Goal: Ask a question

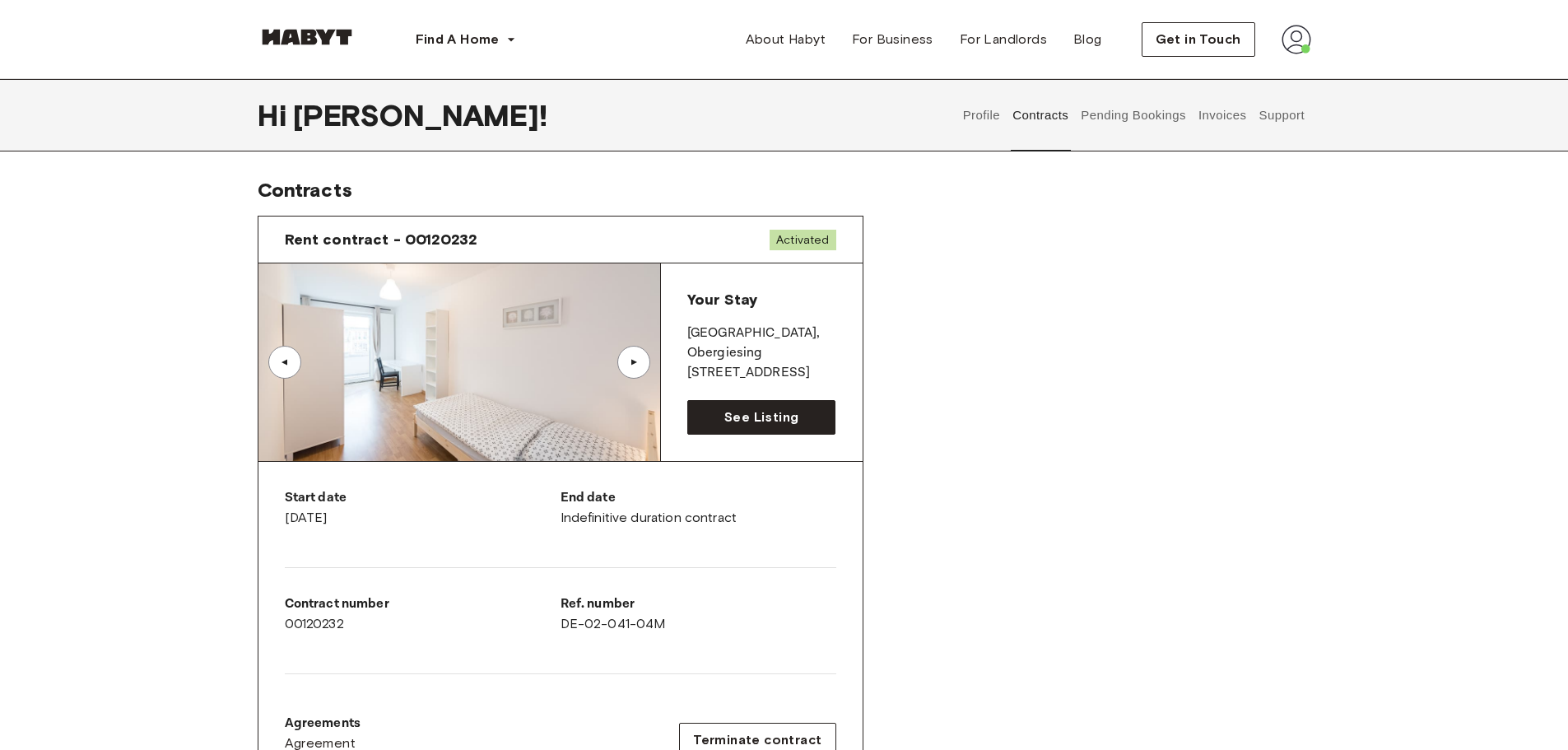
click at [1291, 114] on button "Support" at bounding box center [1282, 115] width 50 height 72
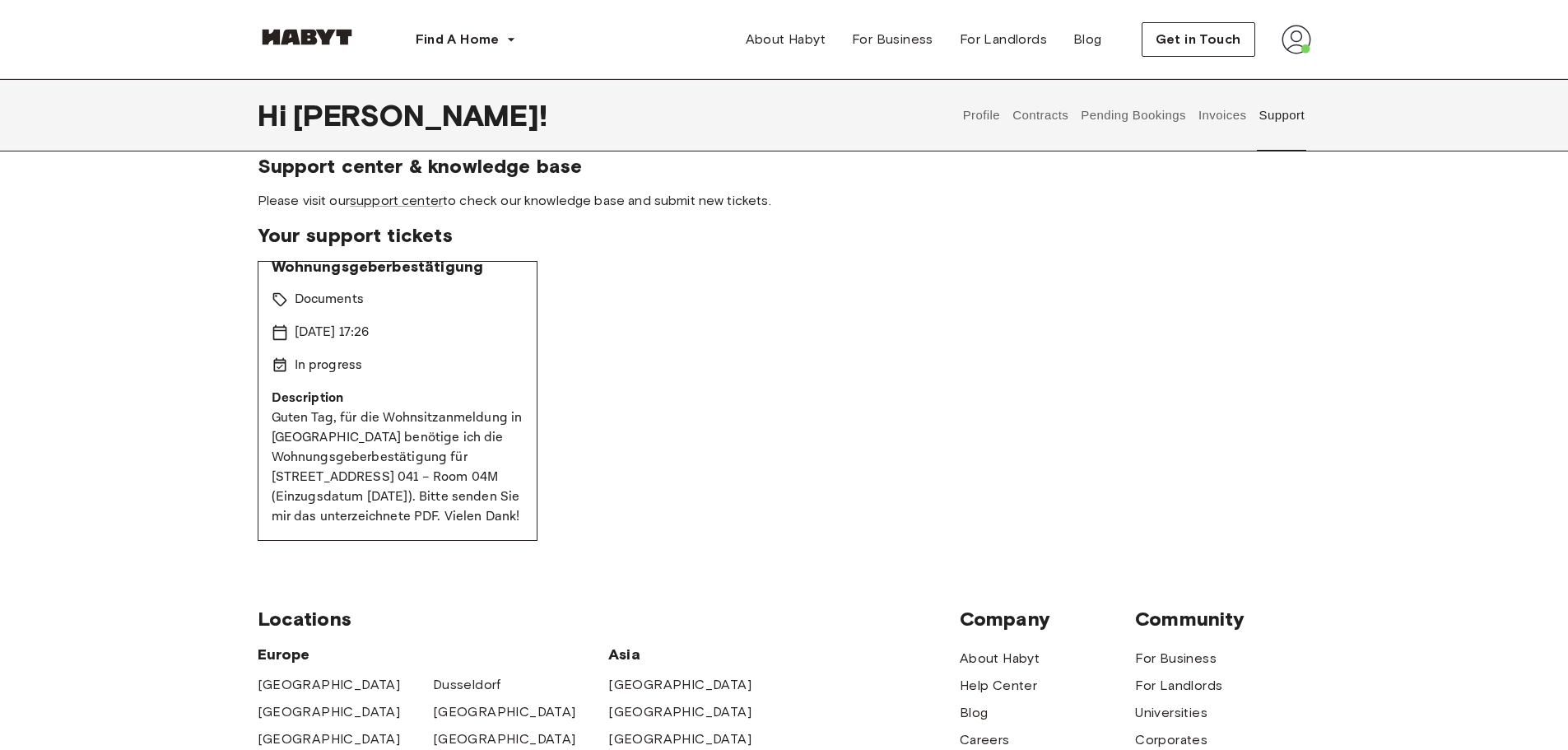
scroll to position [27, 0]
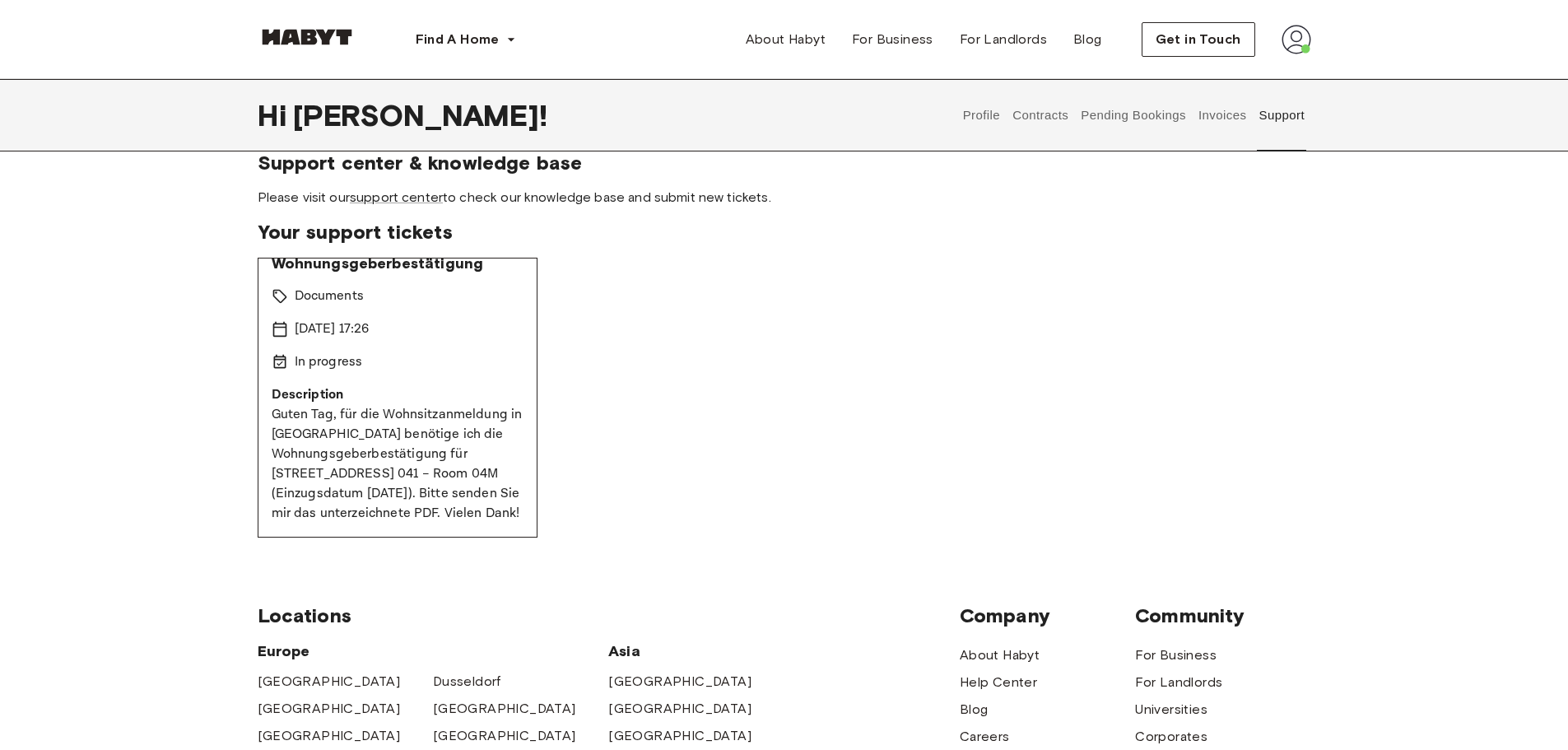
click at [445, 438] on p "Guten Tag, für die Wohnsitzanmeldung in [GEOGRAPHIC_DATA] benötige ich die Wohn…" at bounding box center [397, 464] width 252 height 119
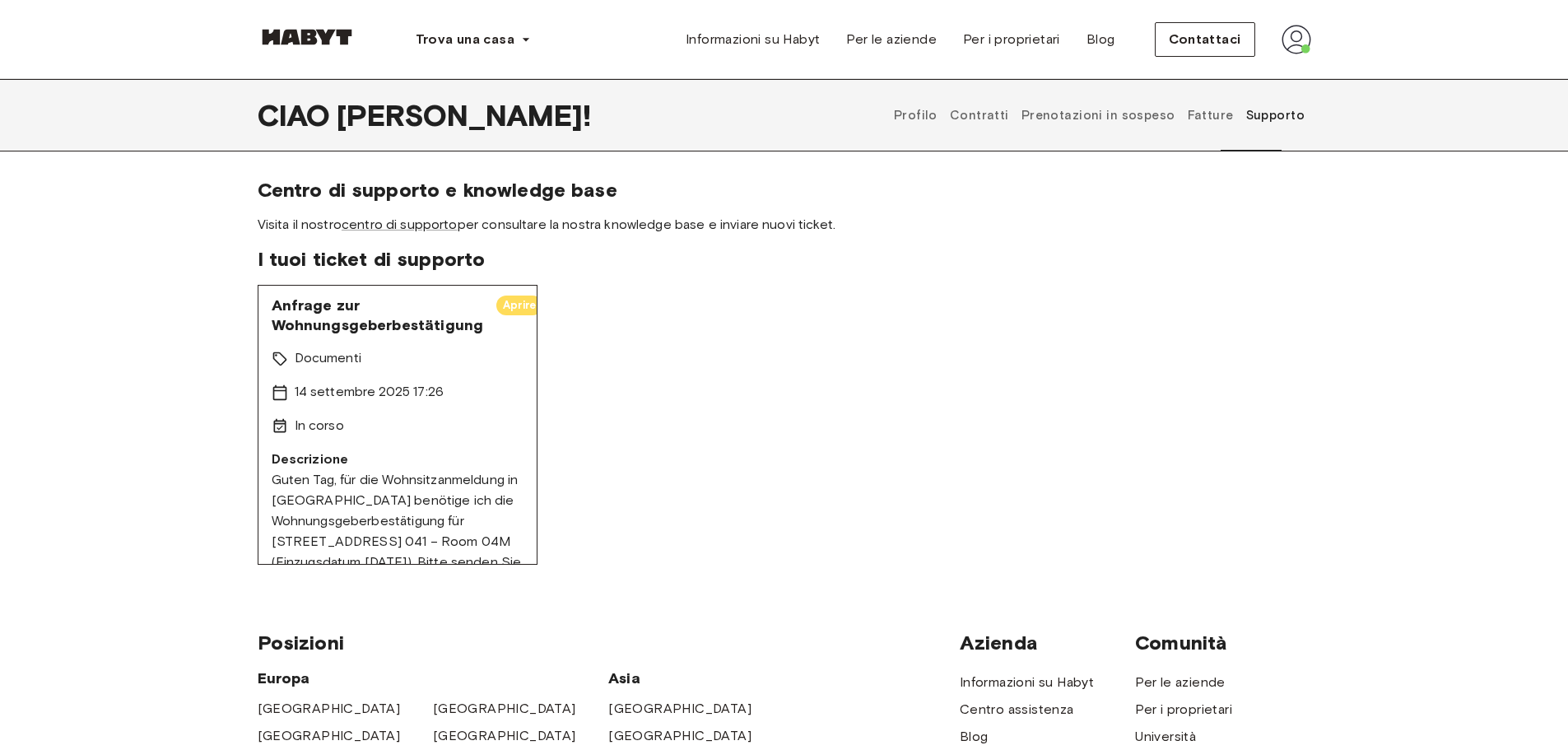
scroll to position [0, 0]
click at [506, 302] on font "Aprire" at bounding box center [518, 308] width 33 height 13
click at [341, 311] on font "Anfrage zur Wohnungsgeberbestätigung" at bounding box center [378, 318] width 212 height 38
click at [329, 322] on font "Anfrage zur Wohnungsgeberbestätigung" at bounding box center [378, 318] width 212 height 38
click at [428, 230] on font "centro di supporto" at bounding box center [400, 224] width 116 height 16
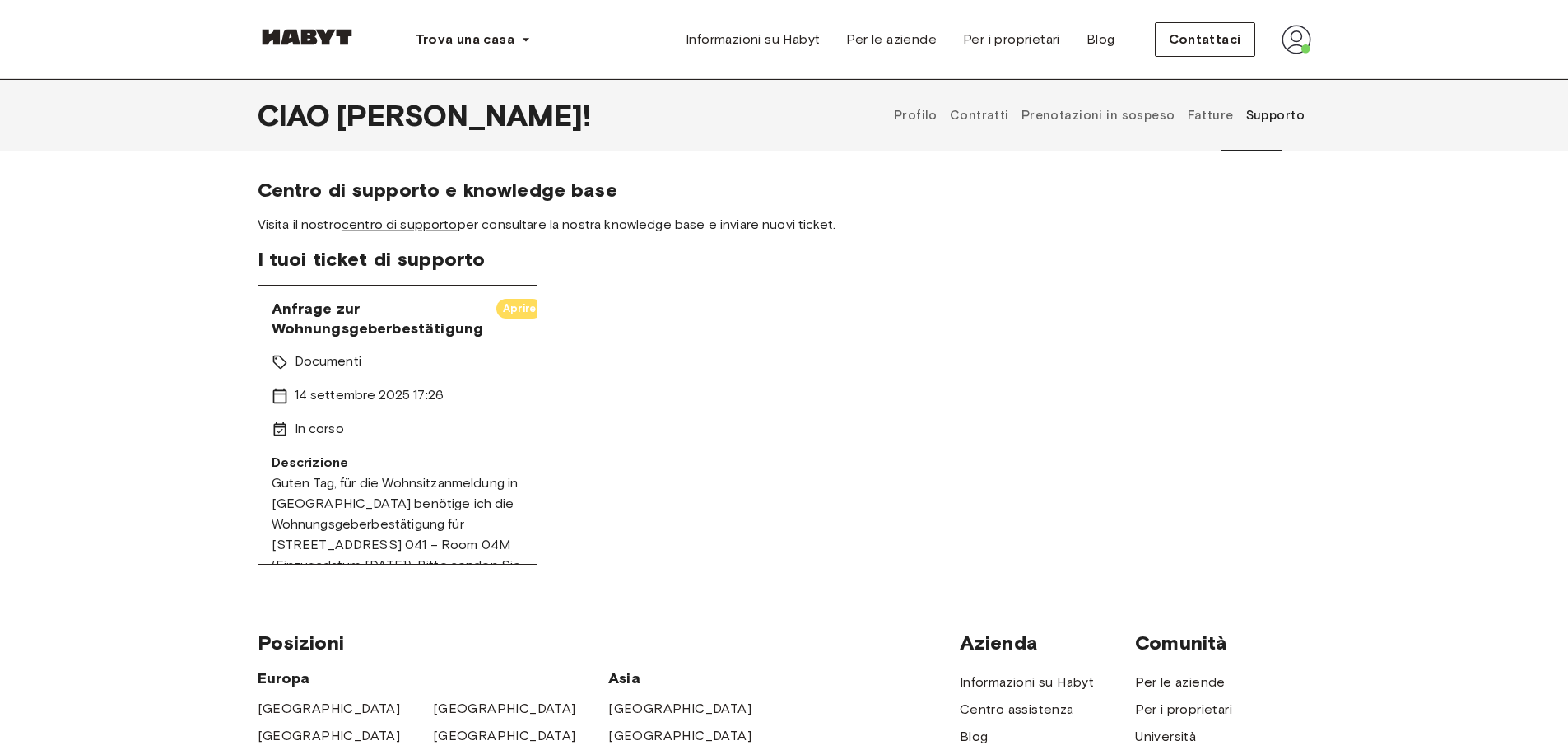
click at [433, 347] on div "Anfrage zur Wohnungsgeberbestätigung Aprire Documenti 14 settembre 2025 17:26 I…" at bounding box center [397, 424] width 279 height 279
click at [504, 206] on section "Centro di supporto e knowledge base Visita il nostro centro di supporto per con…" at bounding box center [784, 205] width 1054 height 56
click at [502, 309] on font "Aprire" at bounding box center [518, 308] width 33 height 13
drag, startPoint x: 409, startPoint y: 321, endPoint x: 487, endPoint y: 322, distance: 78.0
click at [487, 322] on div "Anfrage zur Wohnungsgeberbestätigung Aprire" at bounding box center [397, 318] width 252 height 40
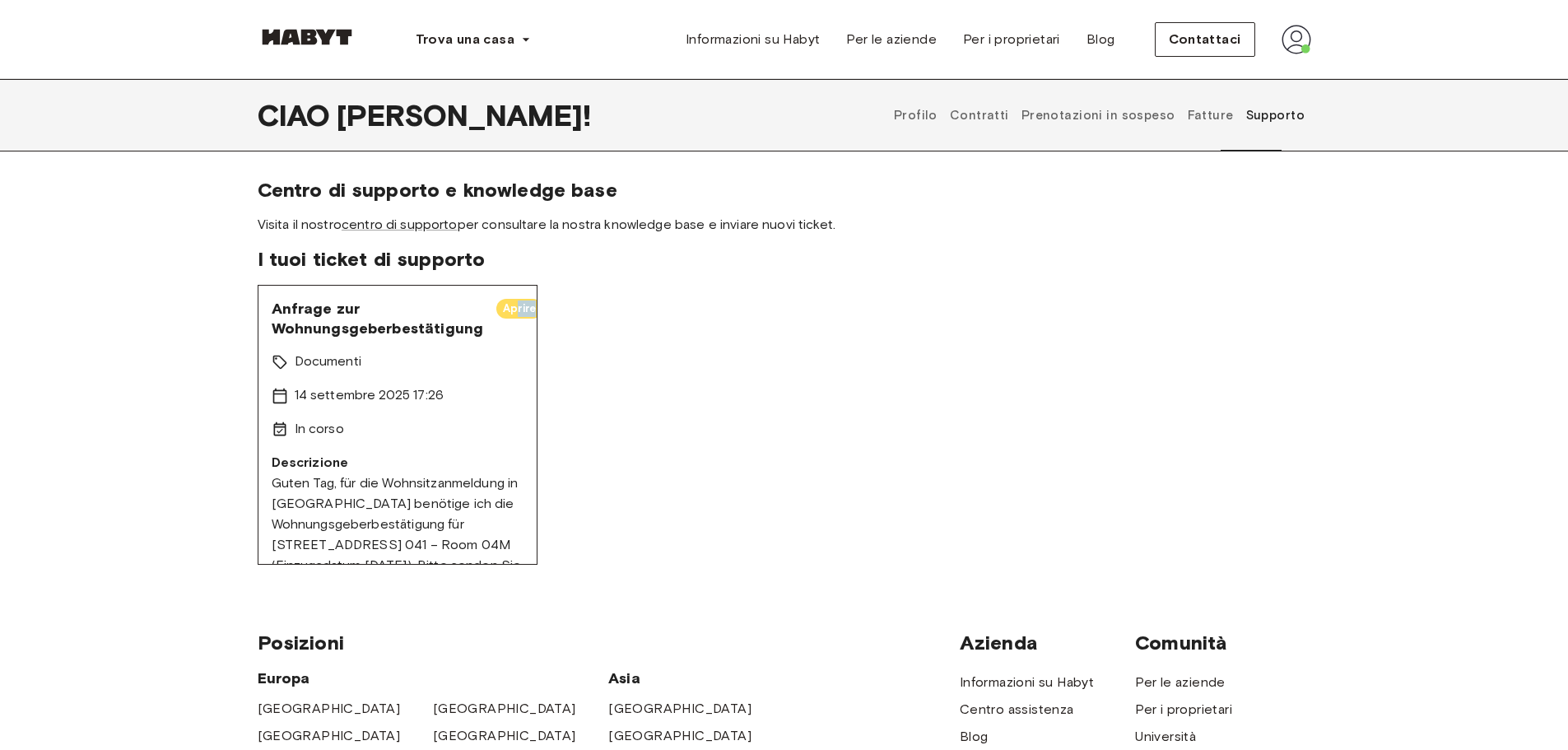
scroll to position [0, 8]
drag, startPoint x: 507, startPoint y: 301, endPoint x: 525, endPoint y: 307, distance: 19.0
click at [525, 307] on div "Anfrage zur Wohnungsgeberbestätigung Aprire Documenti 14 settembre 2025 17:26 I…" at bounding box center [397, 424] width 279 height 279
click at [507, 309] on font "Aprire" at bounding box center [513, 308] width 33 height 13
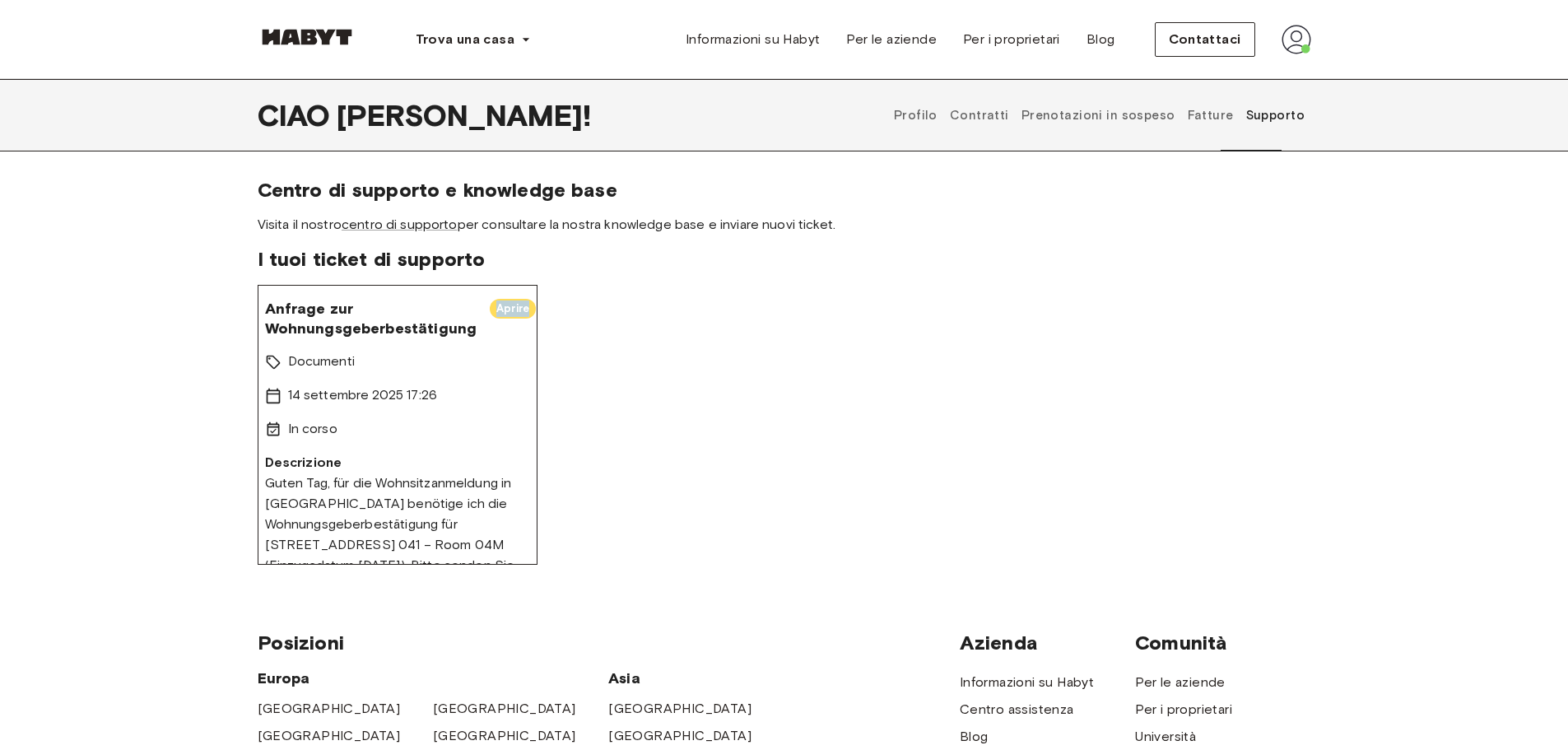
click at [507, 309] on font "Aprire" at bounding box center [513, 308] width 33 height 13
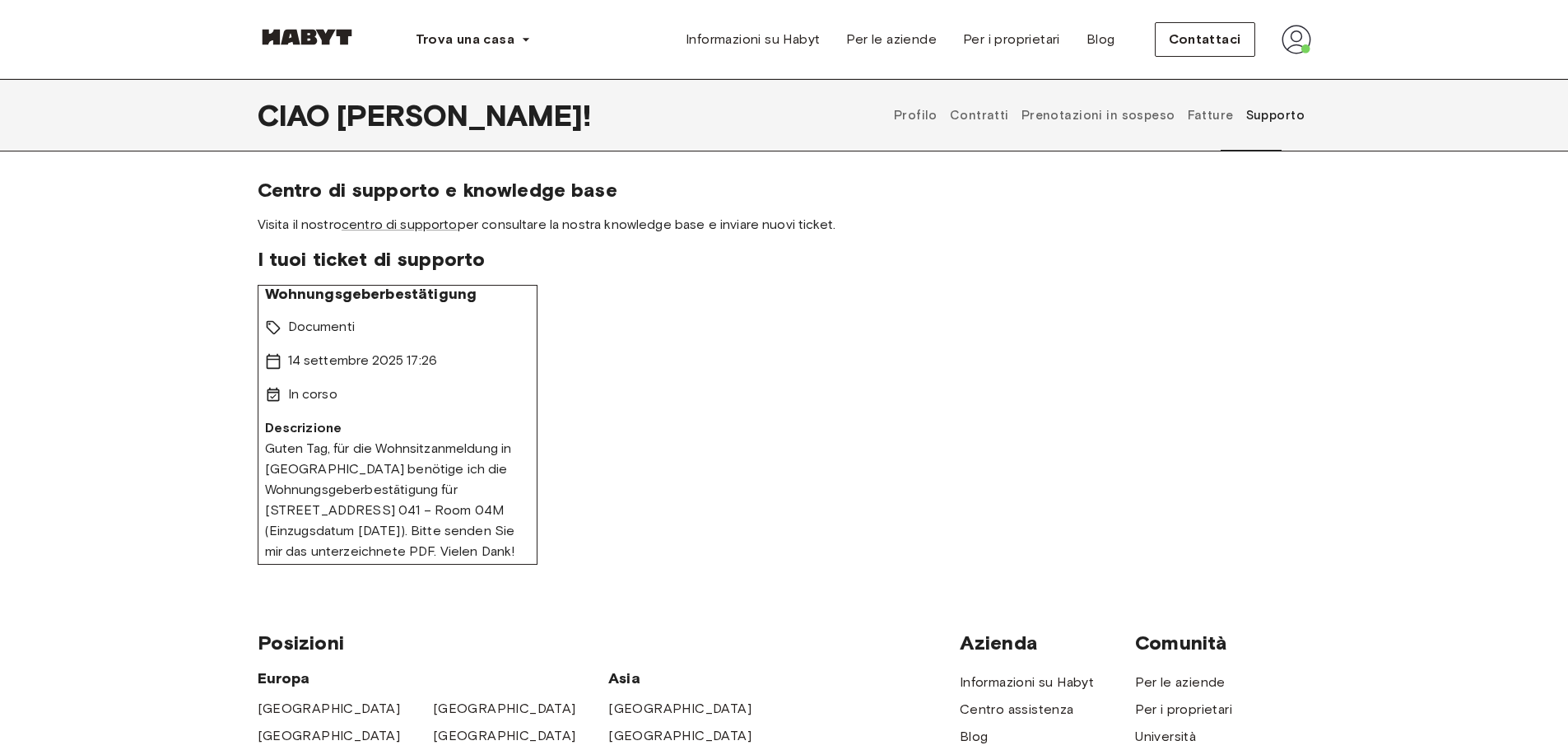
scroll to position [0, 8]
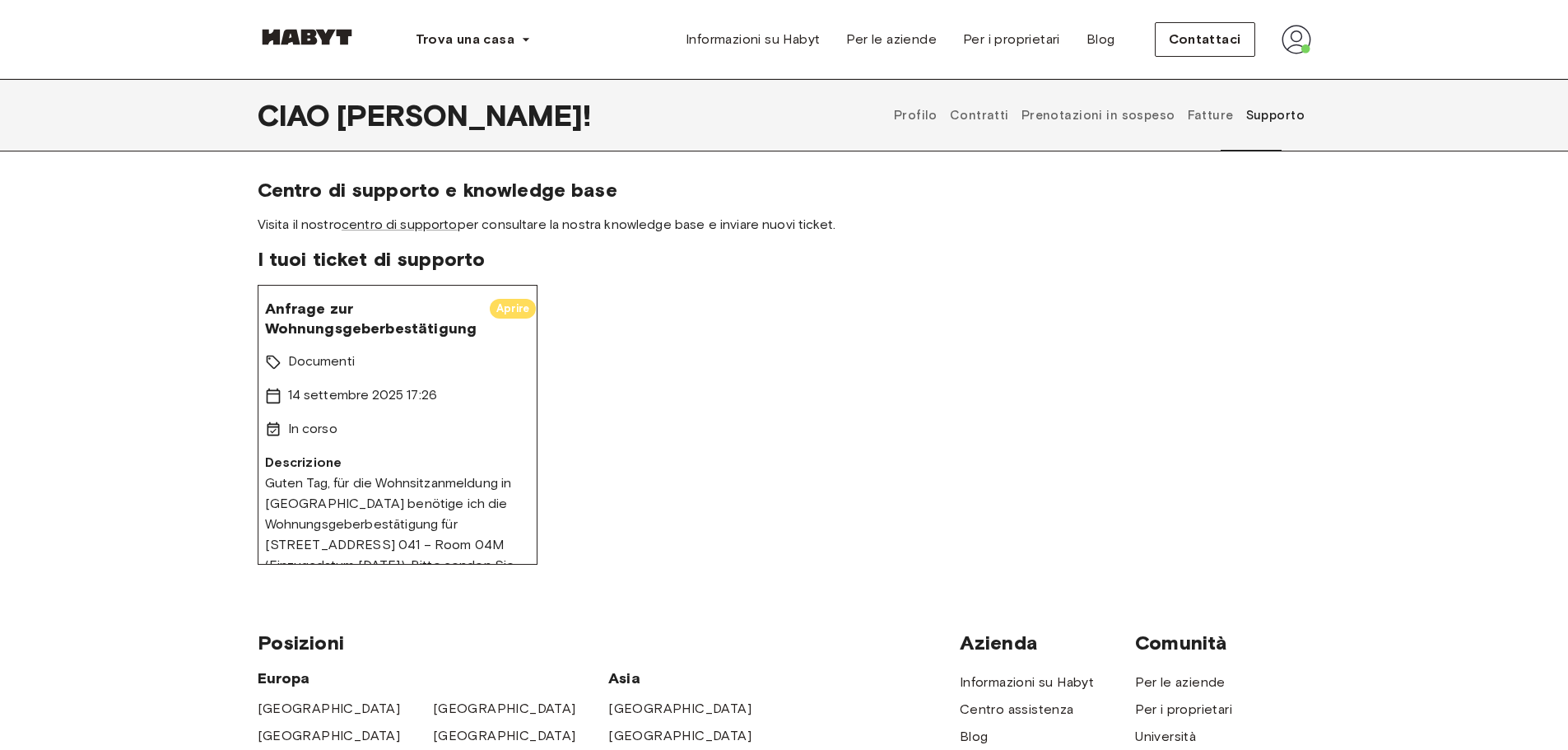
click at [431, 255] on font "I tuoi ticket di supporto" at bounding box center [371, 258] width 228 height 24
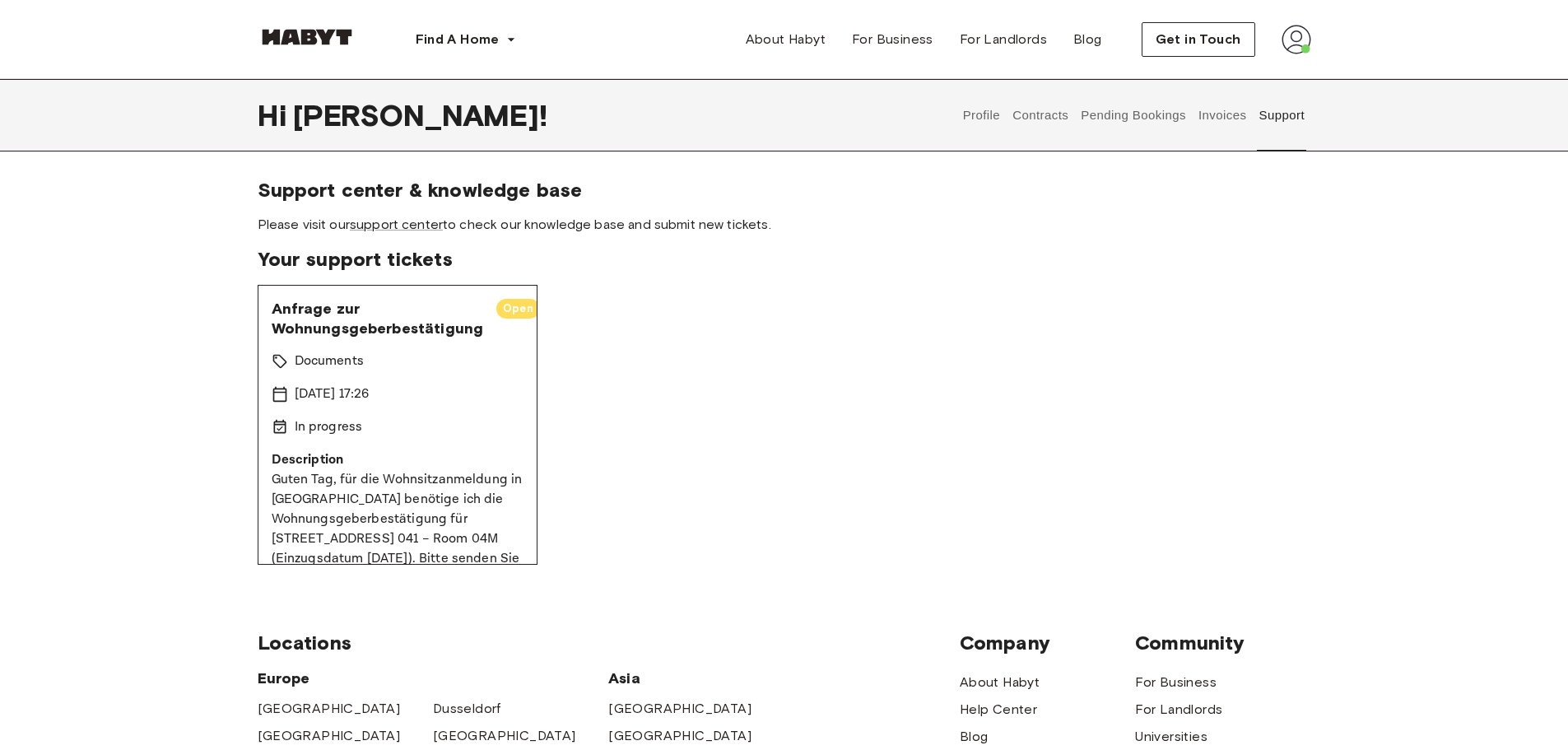
click at [1300, 36] on img at bounding box center [1296, 39] width 29 height 29
click at [1257, 82] on span "Profile" at bounding box center [1246, 77] width 41 height 19
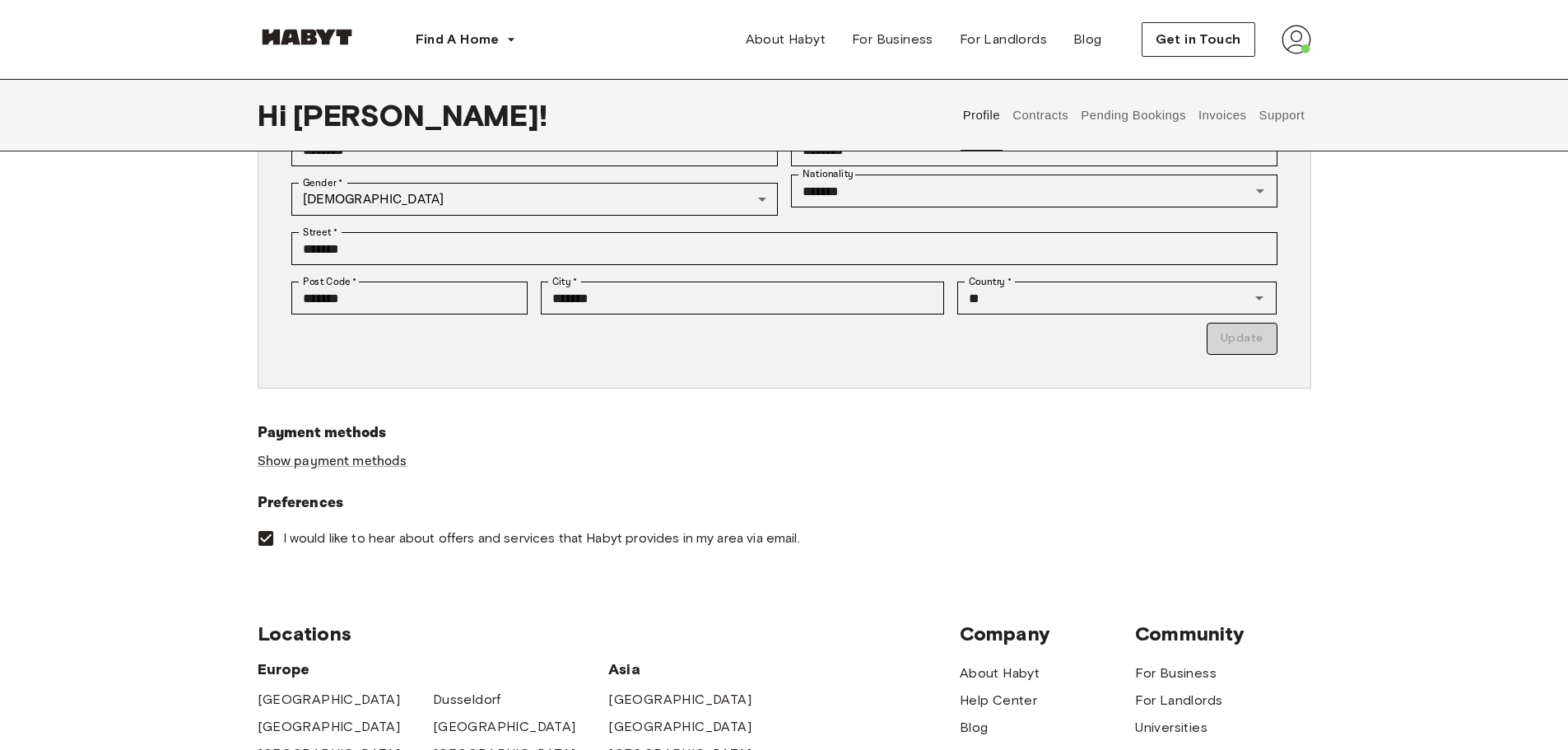
scroll to position [319, 0]
